Goal: Task Accomplishment & Management: Manage account settings

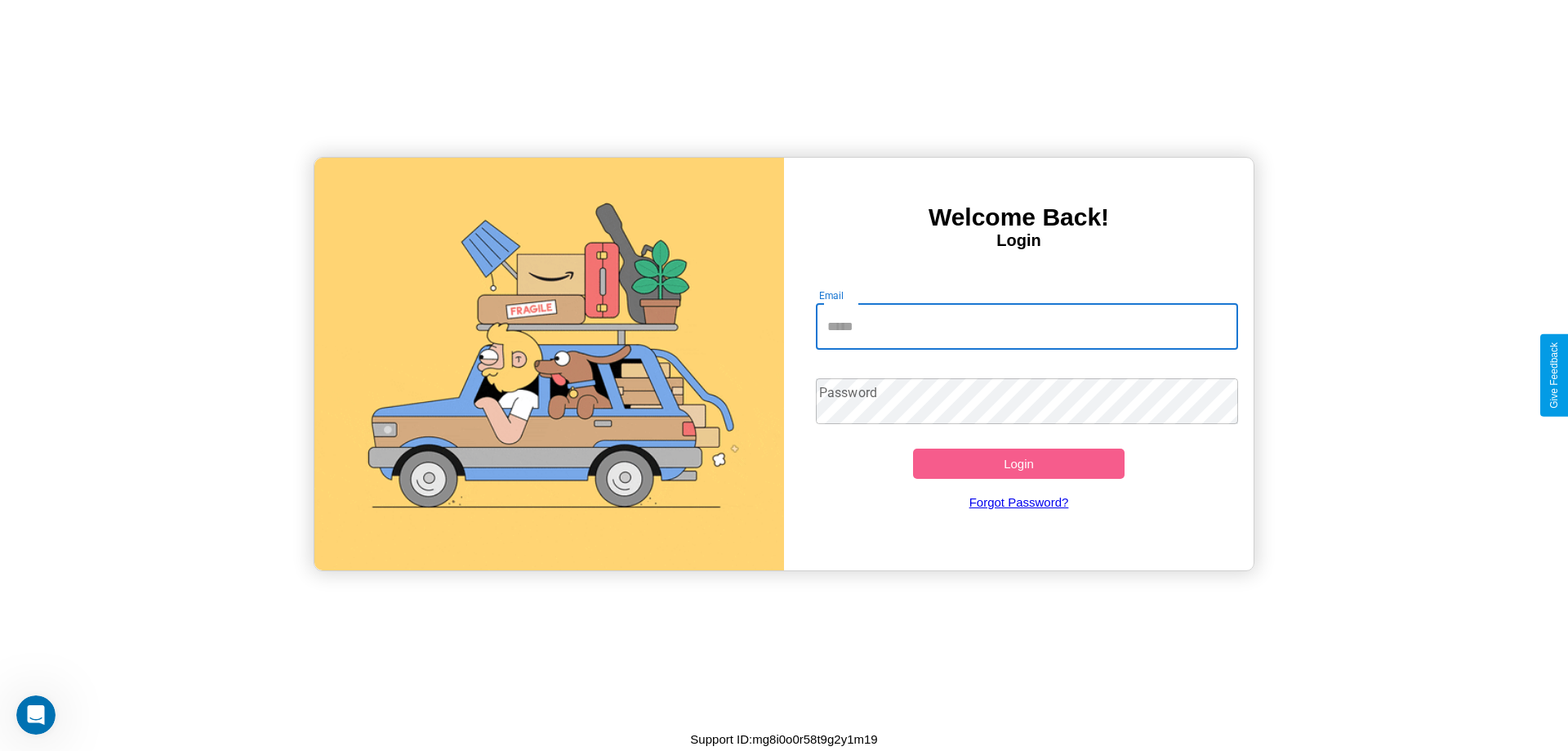
click at [1027, 326] on input "Email" at bounding box center [1028, 326] width 423 height 45
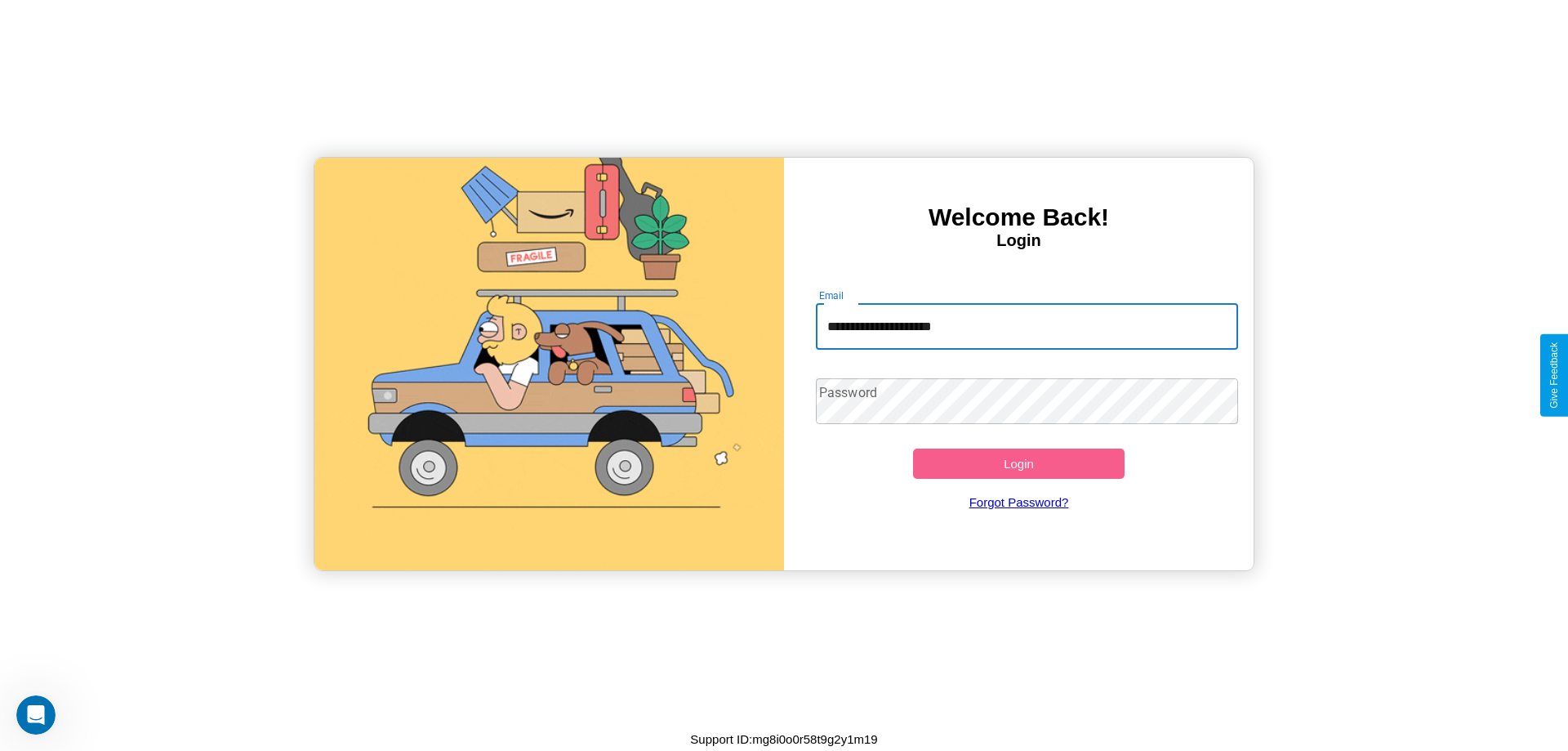
type input "**********"
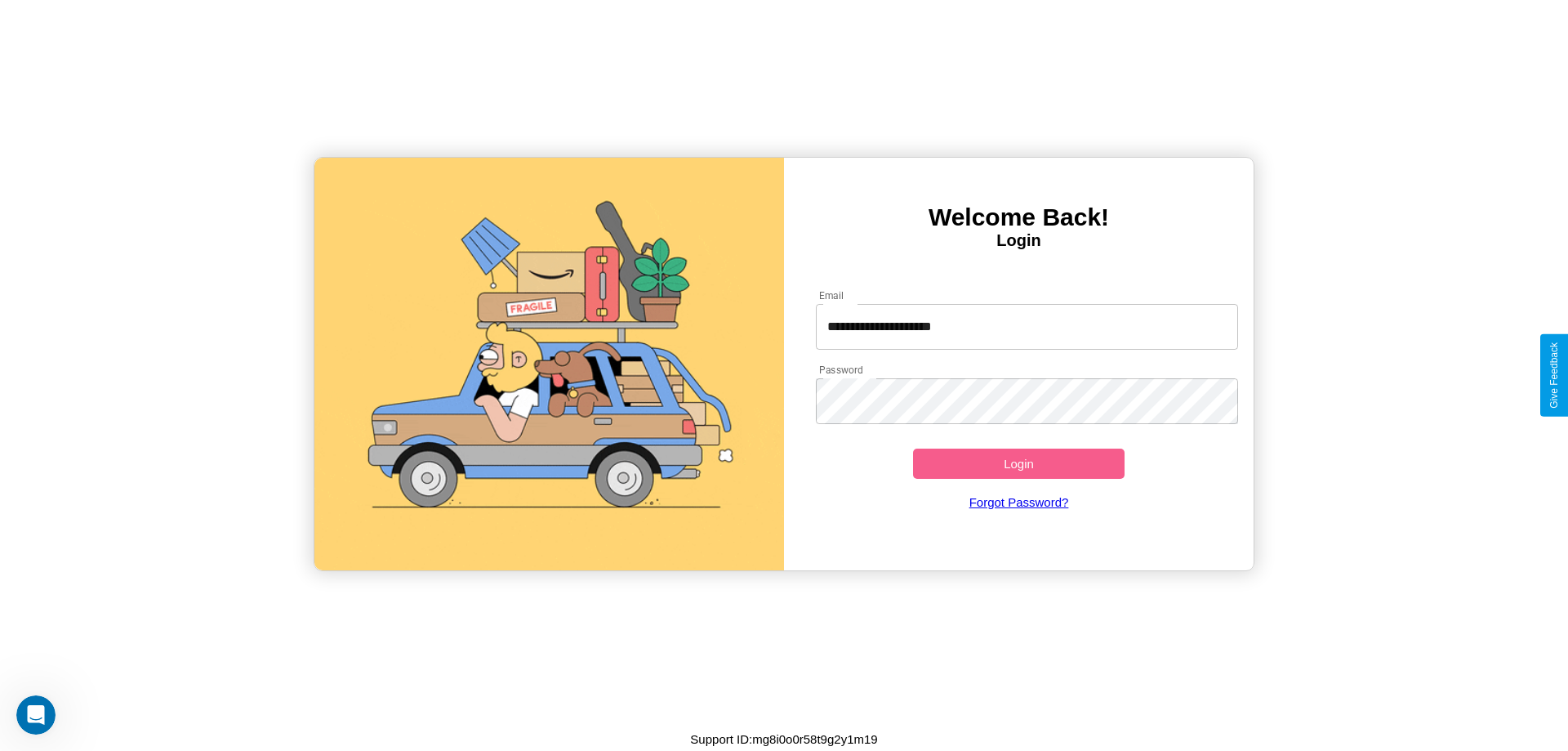
click at [1018, 463] on button "Login" at bounding box center [1018, 463] width 211 height 30
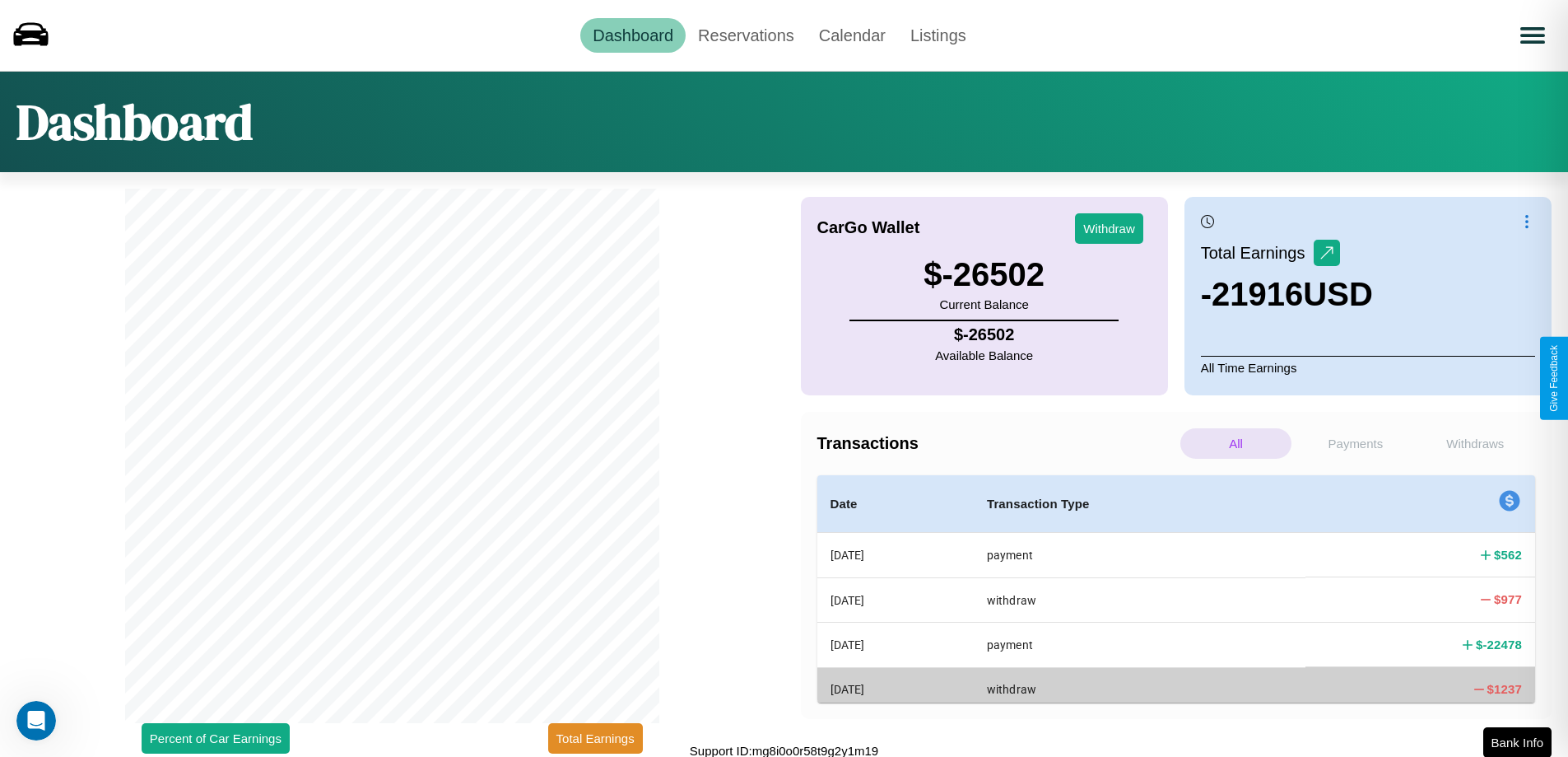
scroll to position [5, 0]
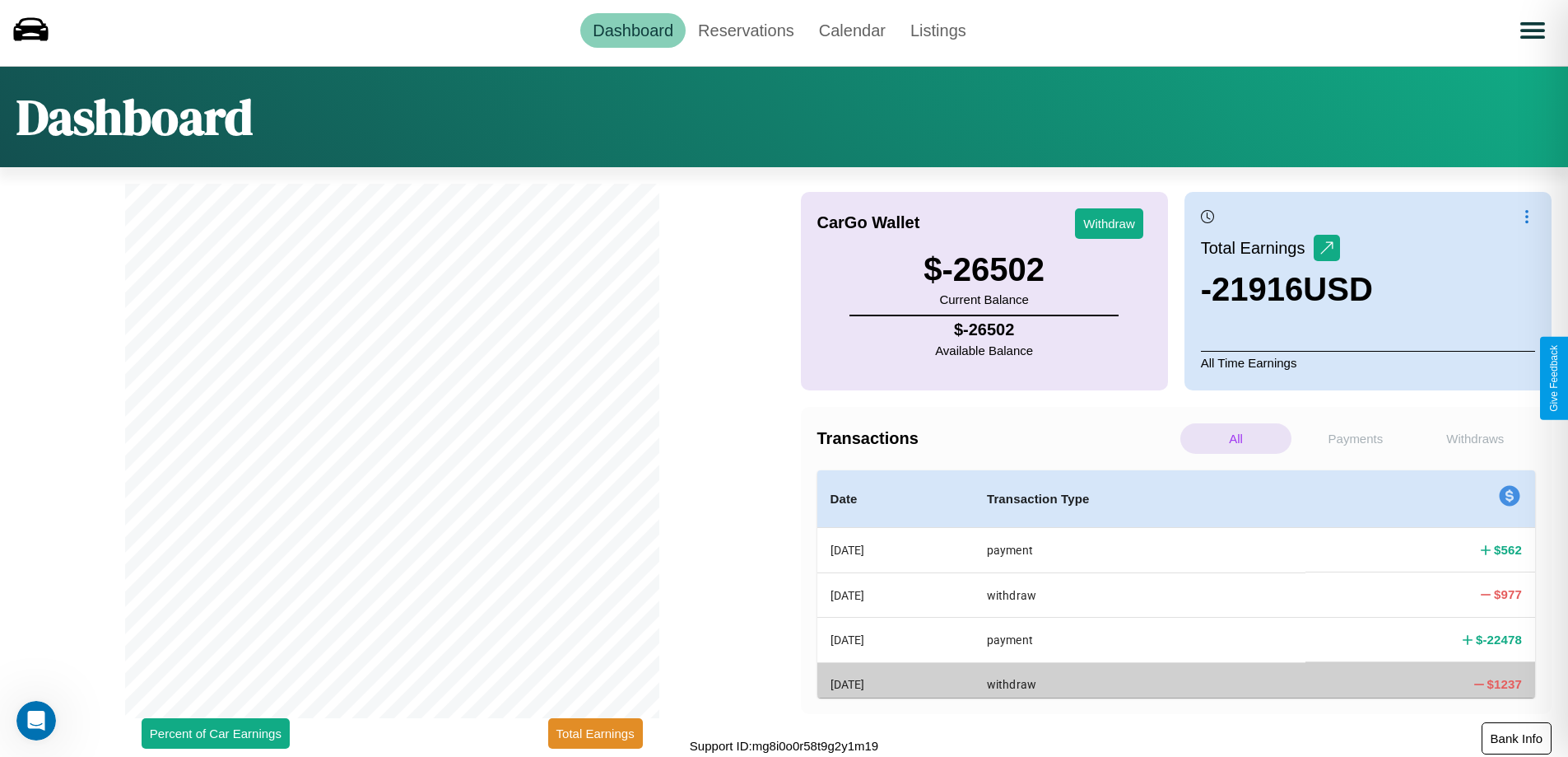
click at [1516, 738] on button "Bank Info" at bounding box center [1516, 738] width 70 height 32
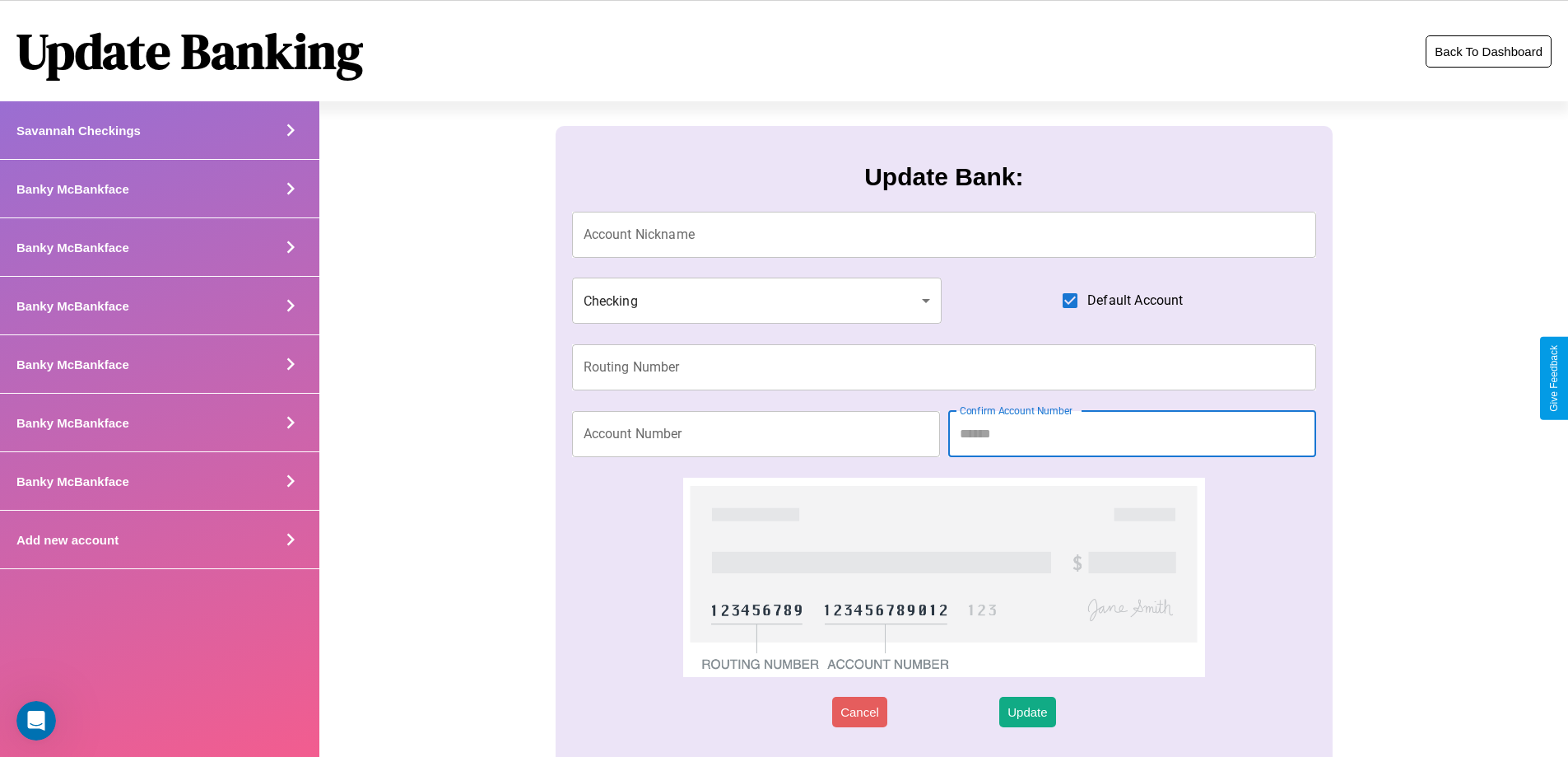
click at [1488, 51] on button "Back To Dashboard" at bounding box center [1488, 51] width 125 height 32
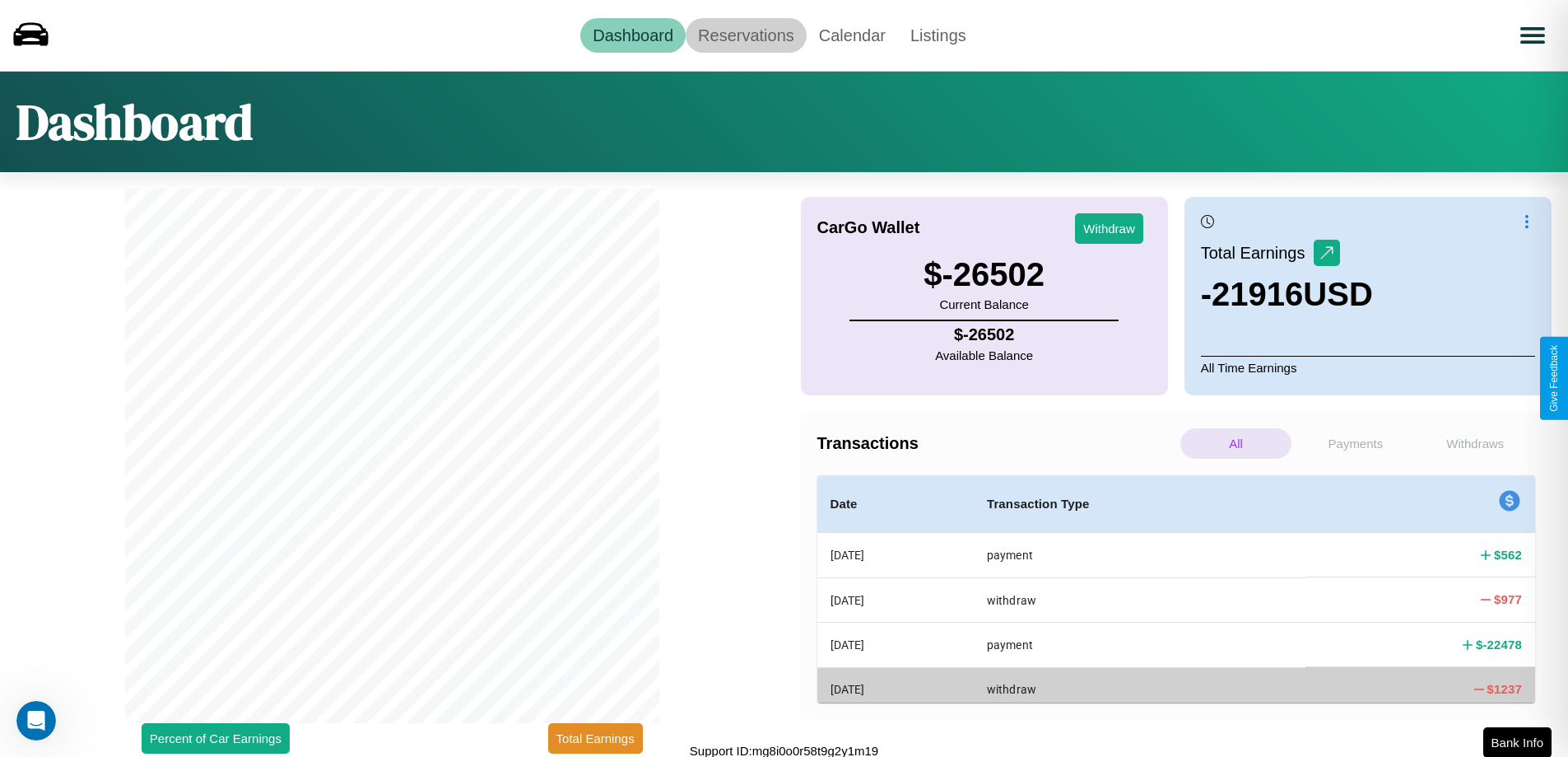
click at [746, 35] on link "Reservations" at bounding box center [746, 36] width 121 height 35
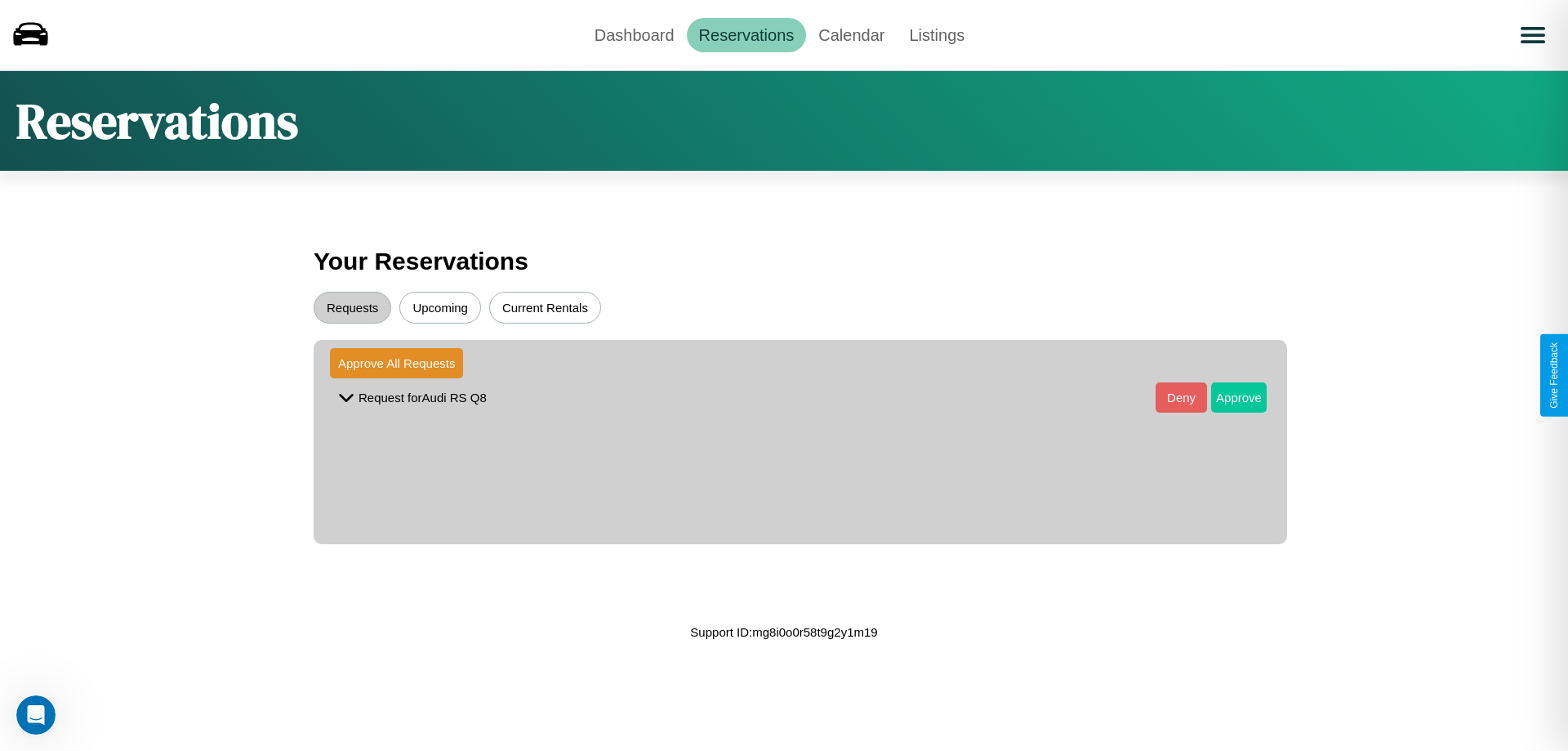
click at [1226, 397] on button "Approve" at bounding box center [1239, 397] width 56 height 30
